Goal: Transaction & Acquisition: Obtain resource

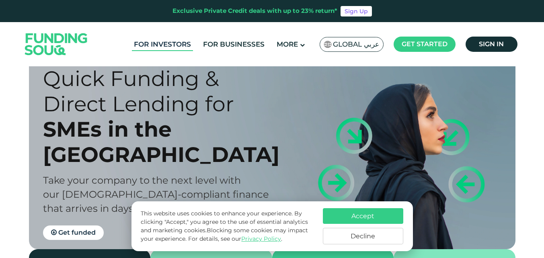
click at [162, 44] on link "For Investors" at bounding box center [162, 44] width 61 height 13
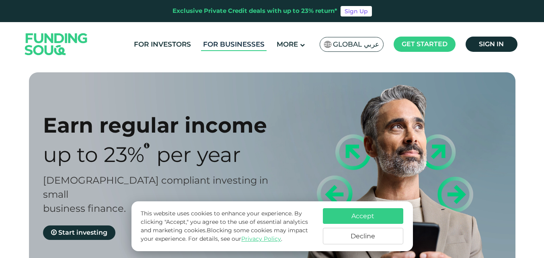
click at [234, 48] on link "For Businesses" at bounding box center [234, 44] width 66 height 13
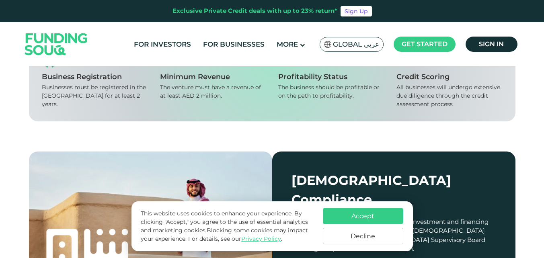
scroll to position [694, 0]
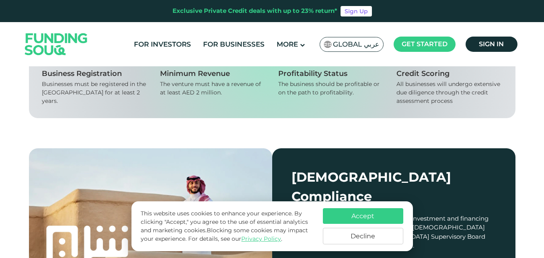
click at [379, 213] on button "Accept" at bounding box center [363, 216] width 80 height 16
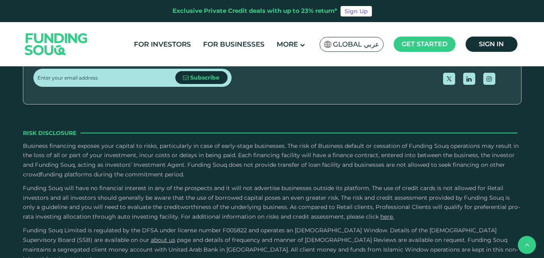
scroll to position [1303, 0]
